Goal: Find specific page/section: Find specific page/section

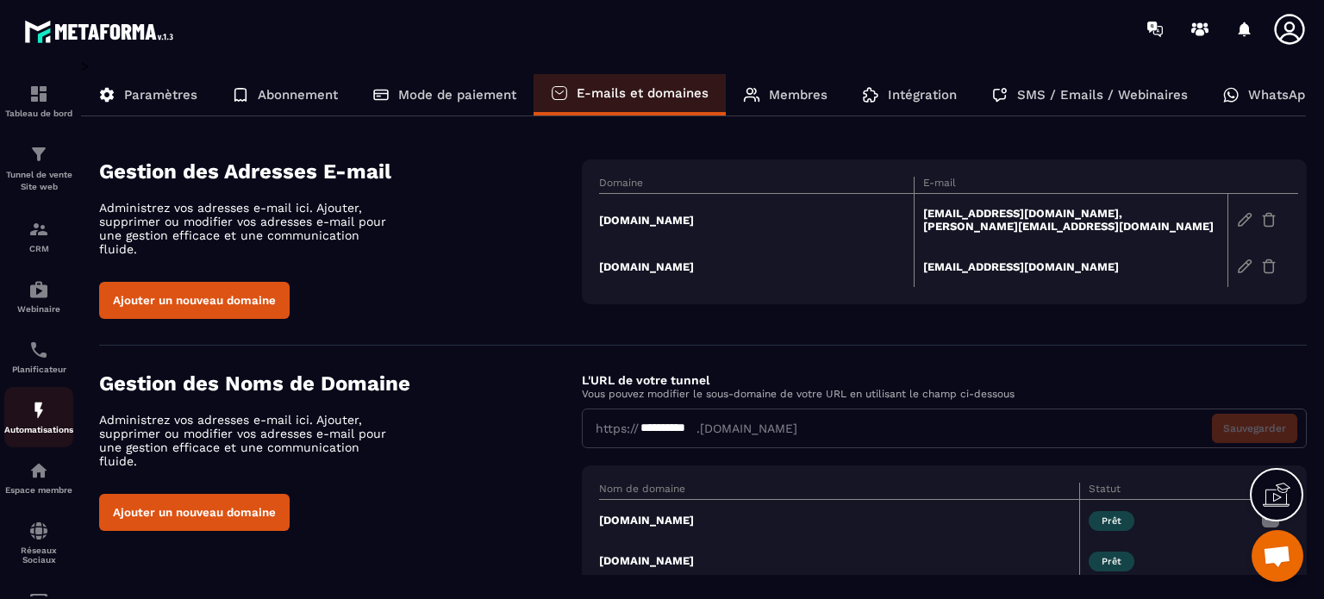
click at [50, 417] on div "Automatisations" at bounding box center [38, 417] width 69 height 34
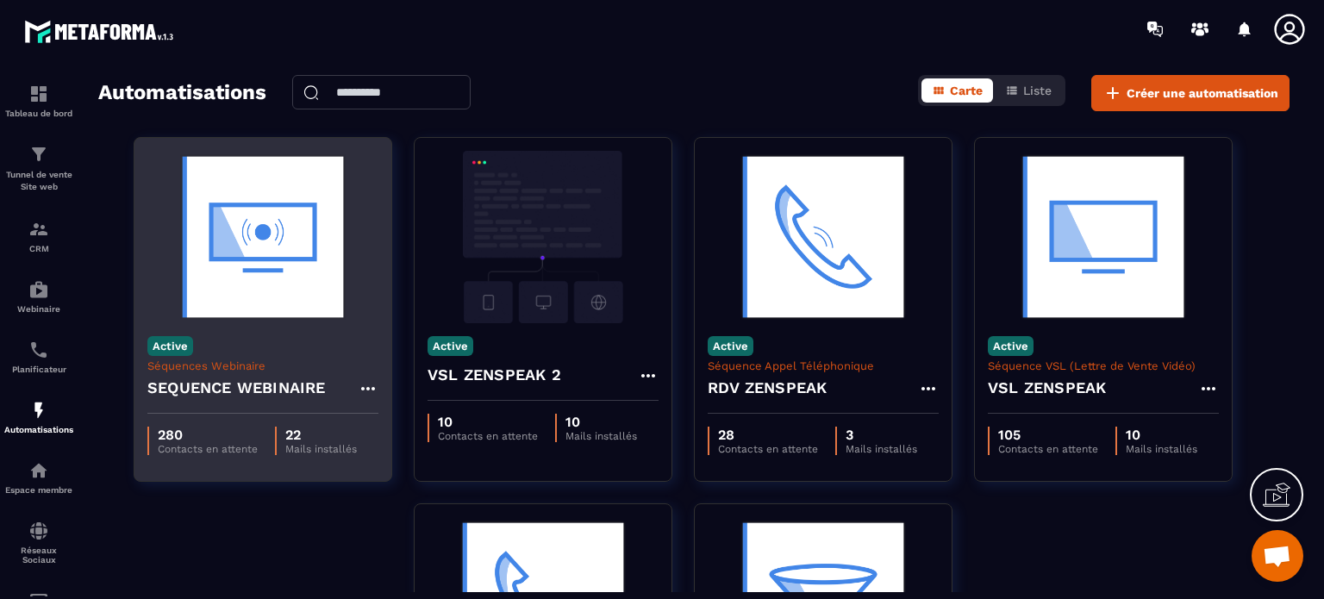
click at [298, 354] on div "Active Séquences Webinaire SEQUENCE WEBINAIRE" at bounding box center [262, 368] width 257 height 91
click at [290, 241] on img at bounding box center [262, 237] width 231 height 172
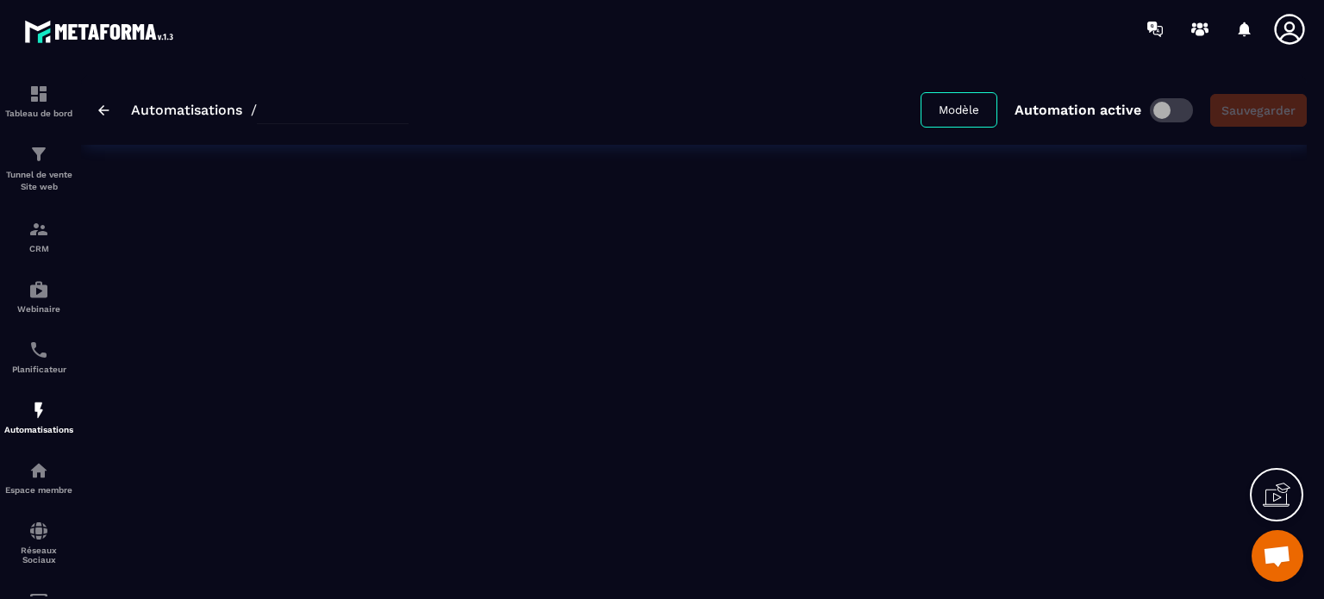
type input "**********"
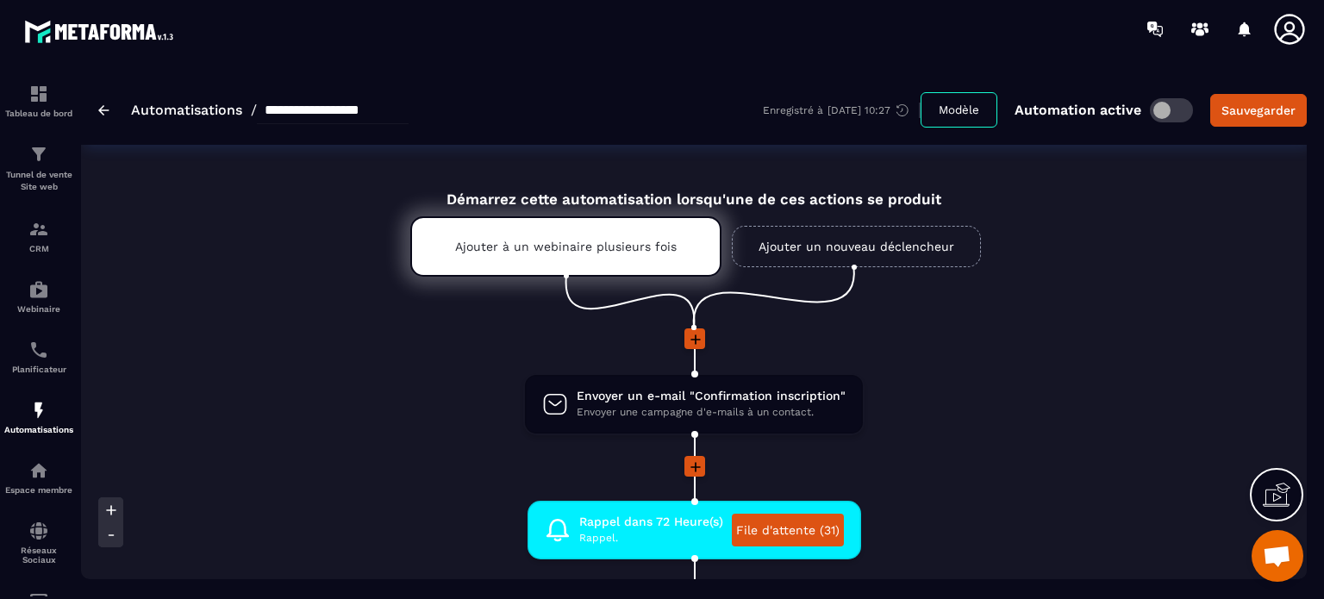
click at [959, 390] on li "Envoyer un e-mail "Confirmation inscription" Envoyer une campagne d'e-mails à u…" at bounding box center [694, 414] width 1226 height 83
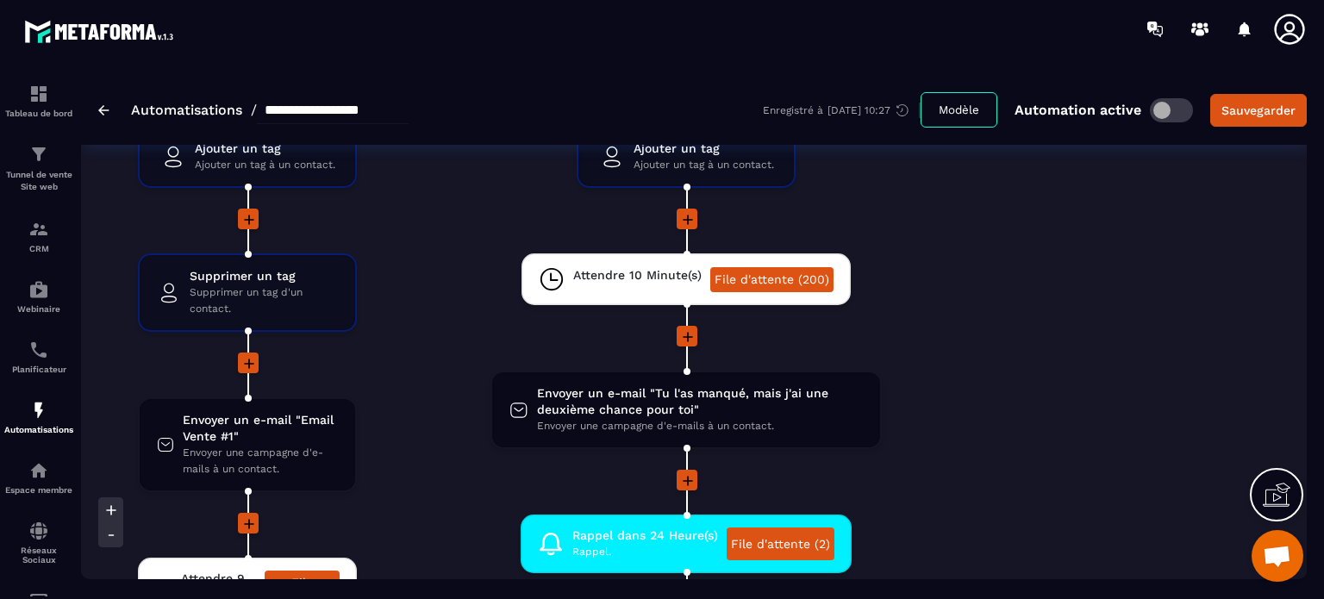
scroll to position [3345, 0]
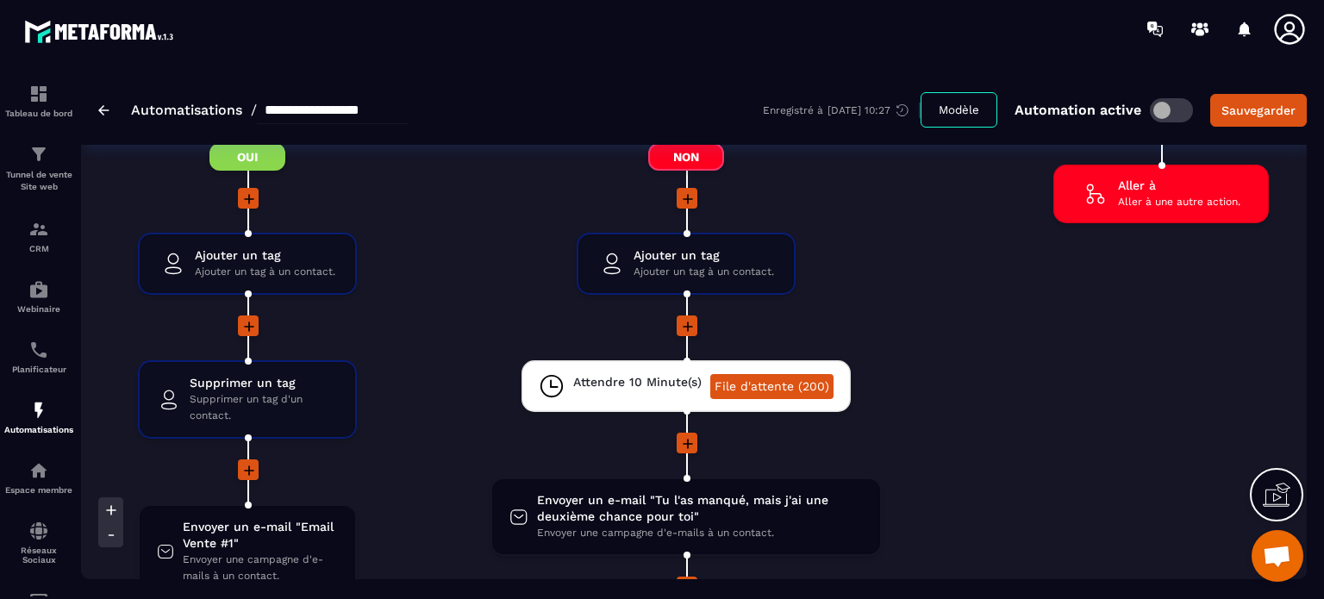
scroll to position [3207, 0]
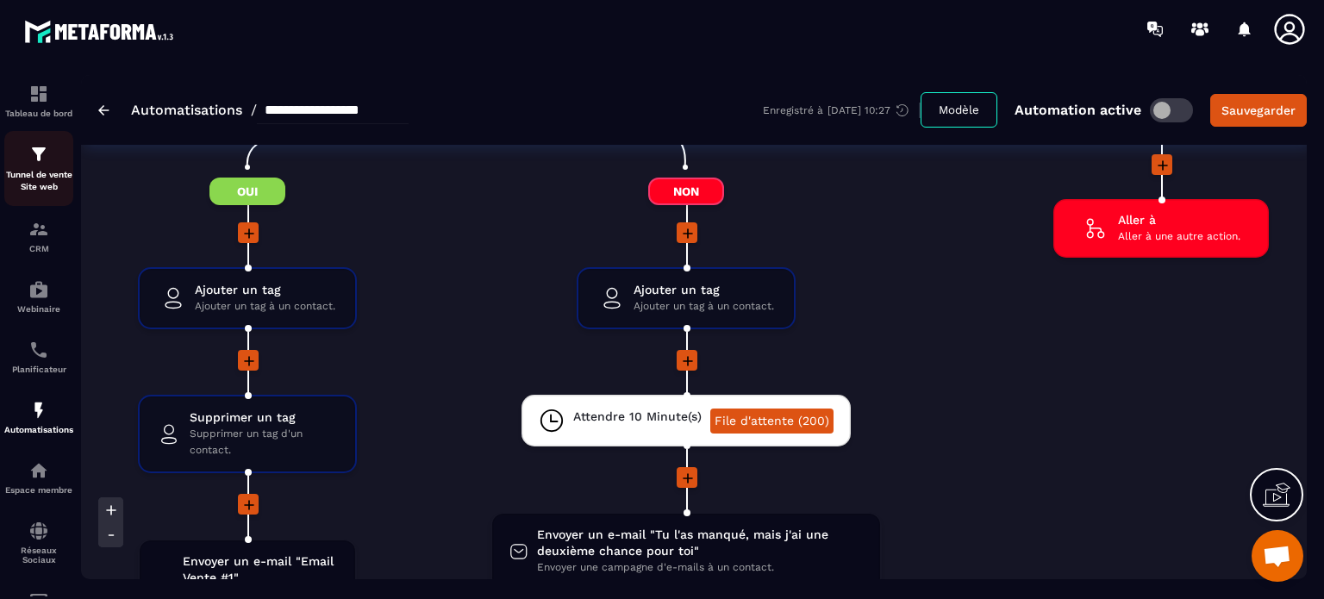
click at [31, 175] on p "Tunnel de vente Site web" at bounding box center [38, 181] width 69 height 24
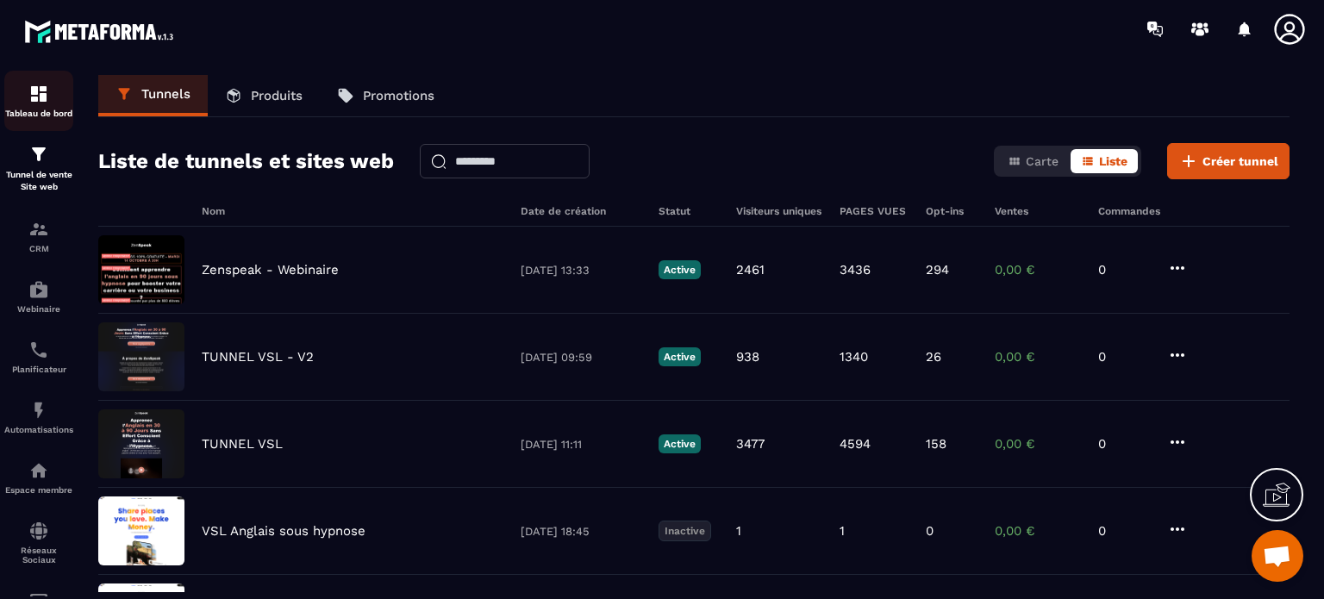
click at [38, 96] on img at bounding box center [38, 94] width 21 height 21
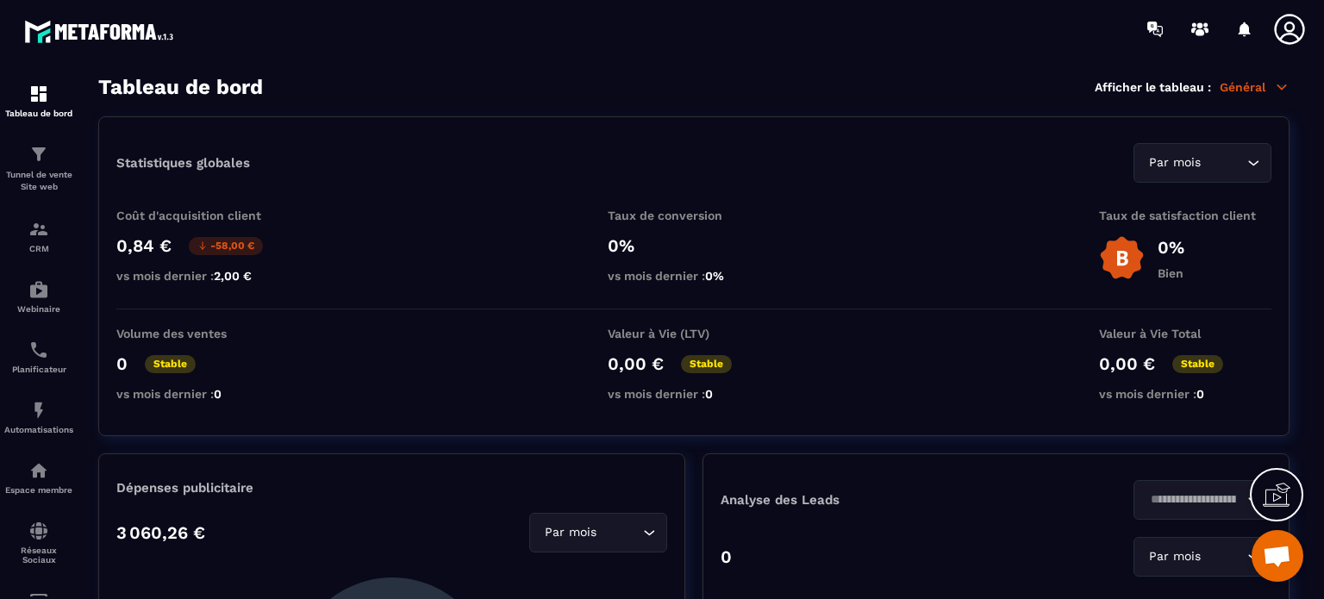
click at [1228, 86] on p "Général" at bounding box center [1255, 87] width 70 height 16
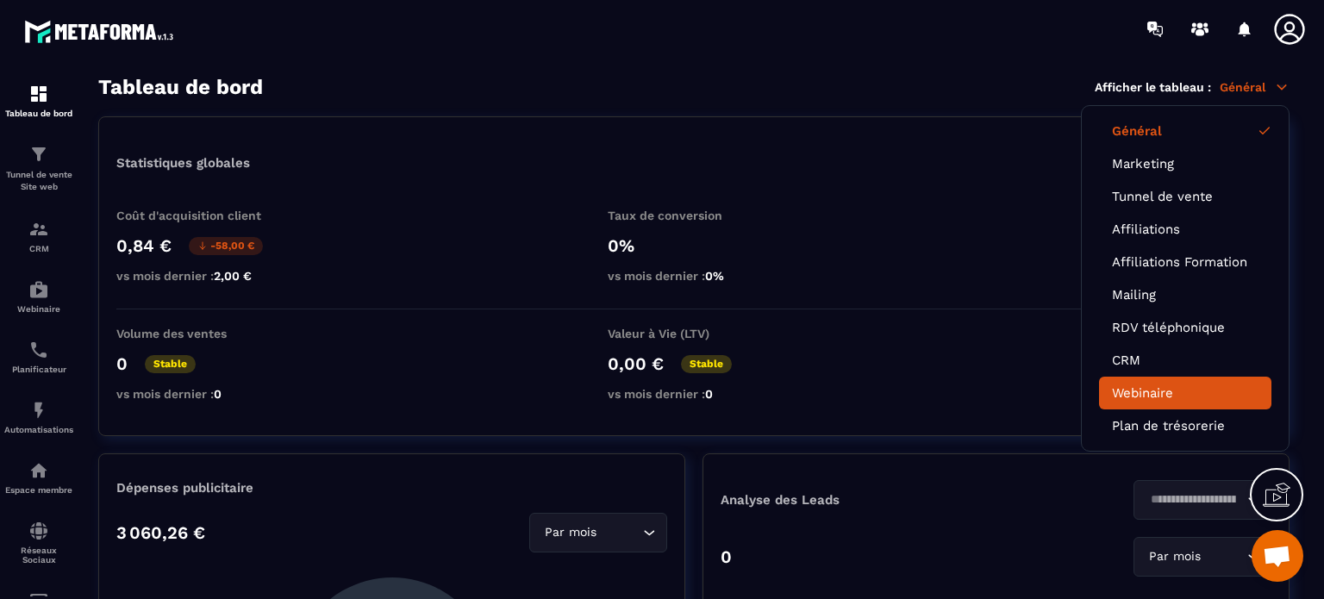
click at [1130, 387] on link "Webinaire" at bounding box center [1185, 393] width 147 height 16
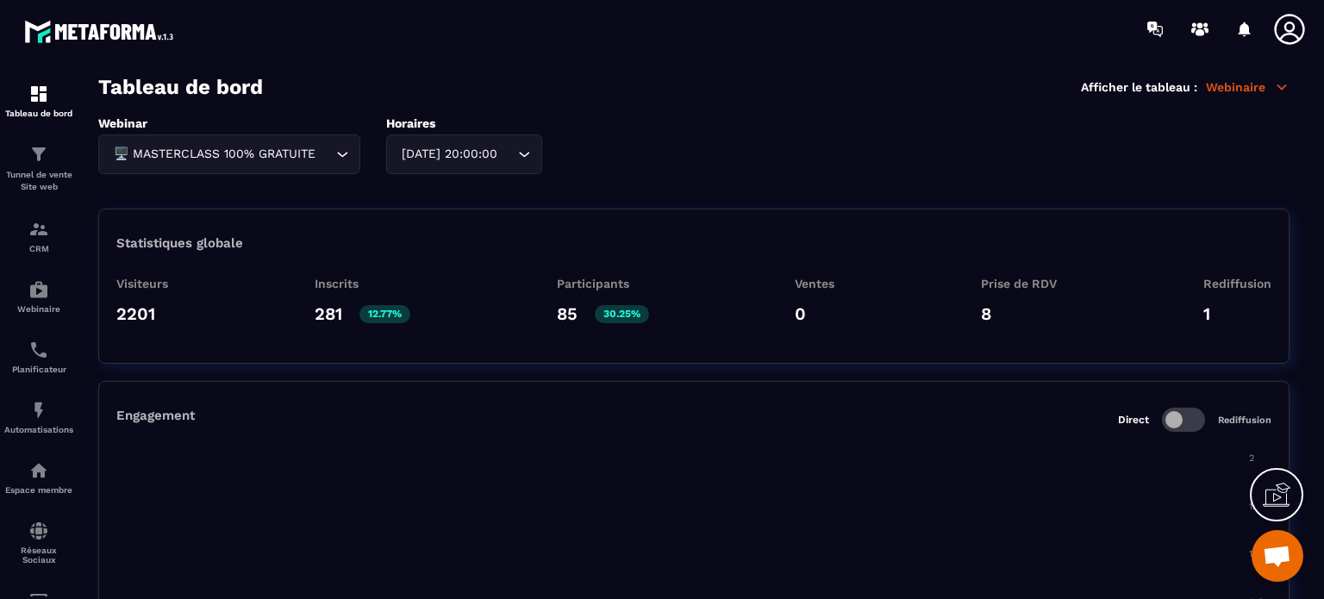
click at [790, 157] on div "Webinar 🖥️ MASTERCLASS 100% GRATUITE Loading... Horaires [DATE] 20:00:00 Loadin…" at bounding box center [693, 145] width 1191 height 58
